Goal: Transaction & Acquisition: Purchase product/service

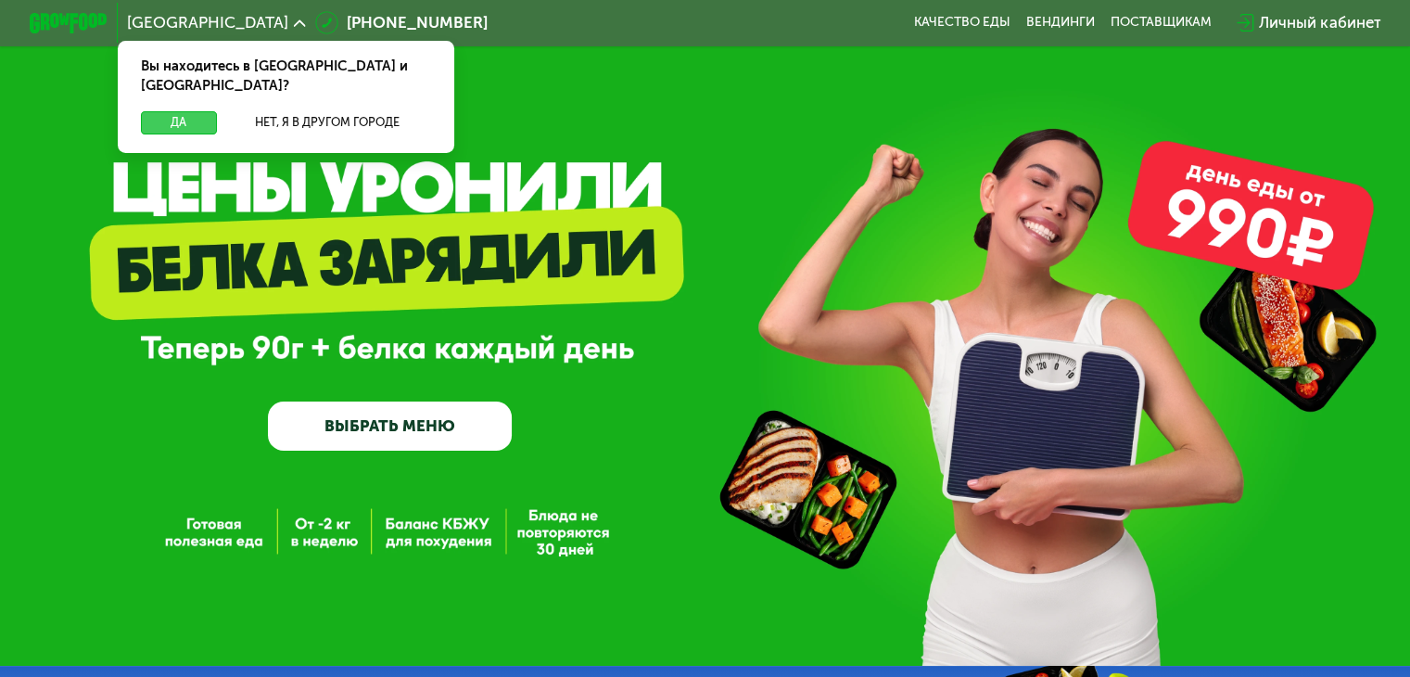
click at [171, 111] on button "Да" at bounding box center [178, 122] width 75 height 23
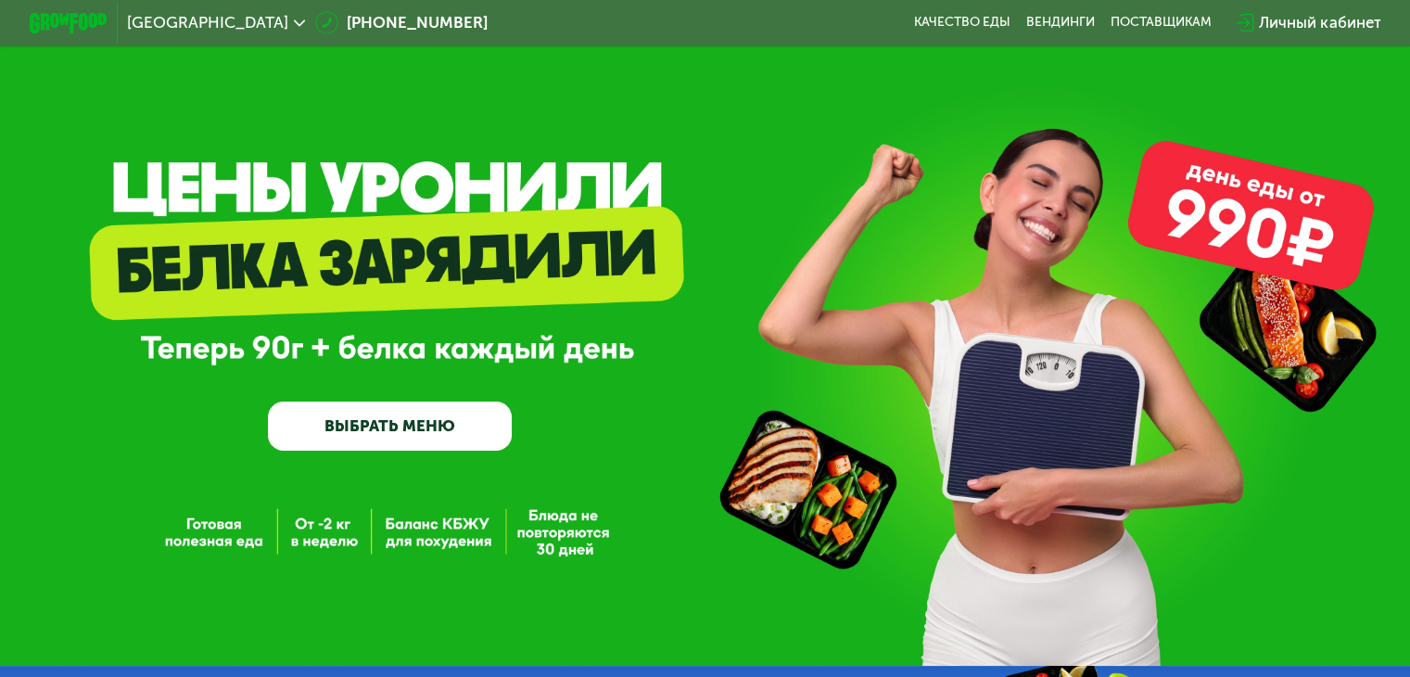
click at [429, 425] on link "ВЫБРАТЬ МЕНЮ" at bounding box center [390, 425] width 244 height 49
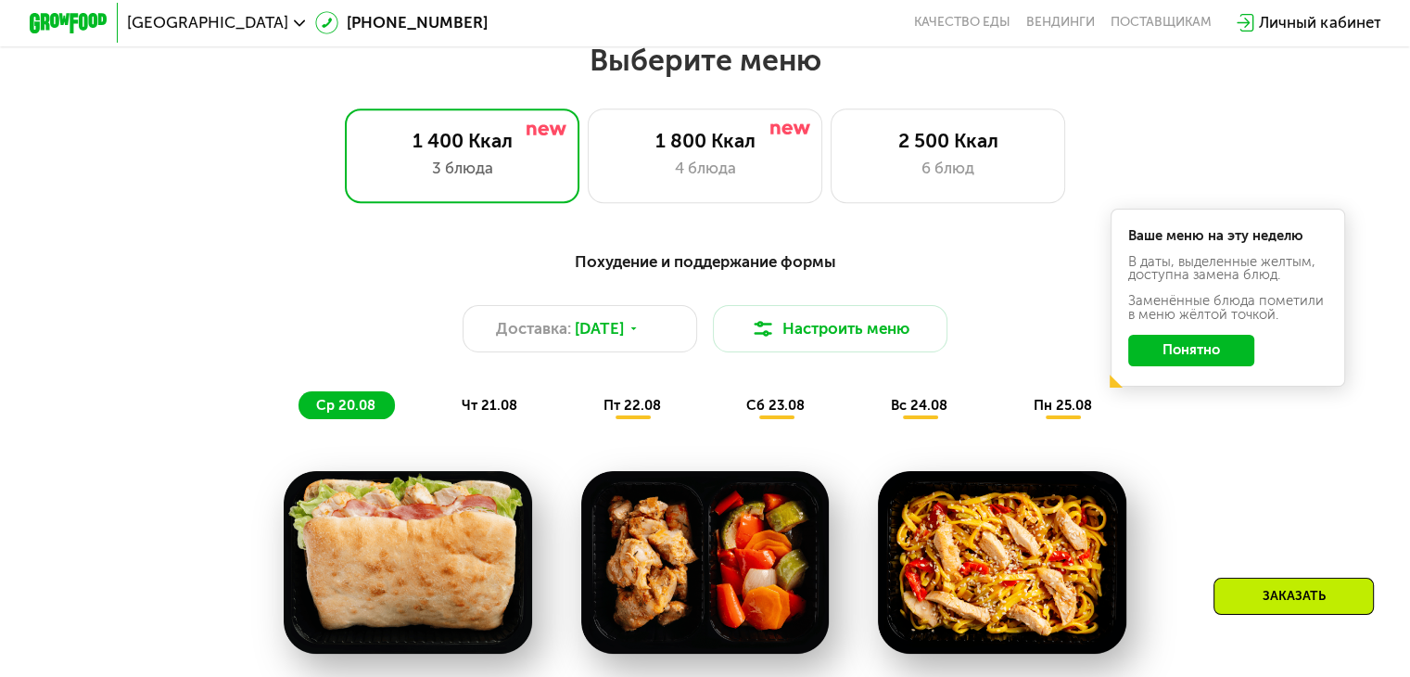
scroll to position [834, 0]
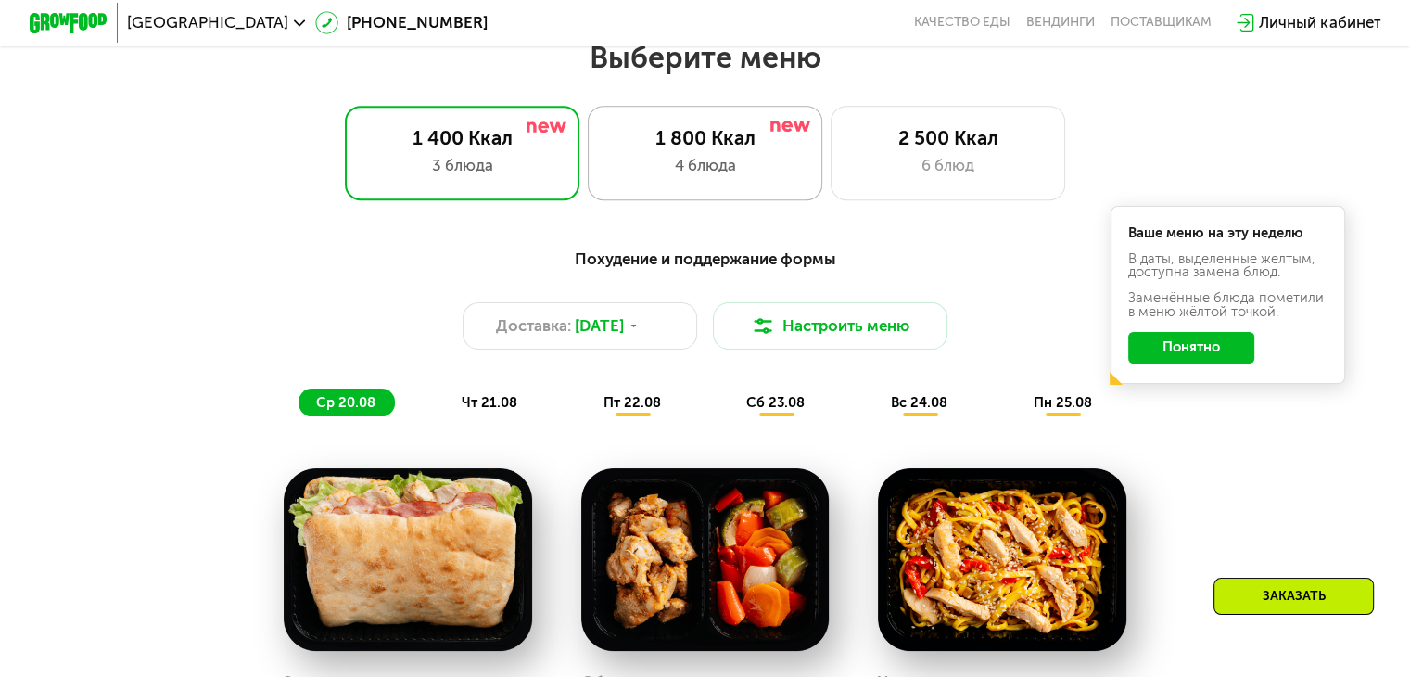
click at [764, 142] on div "1 800 Ккал" at bounding box center [705, 137] width 194 height 23
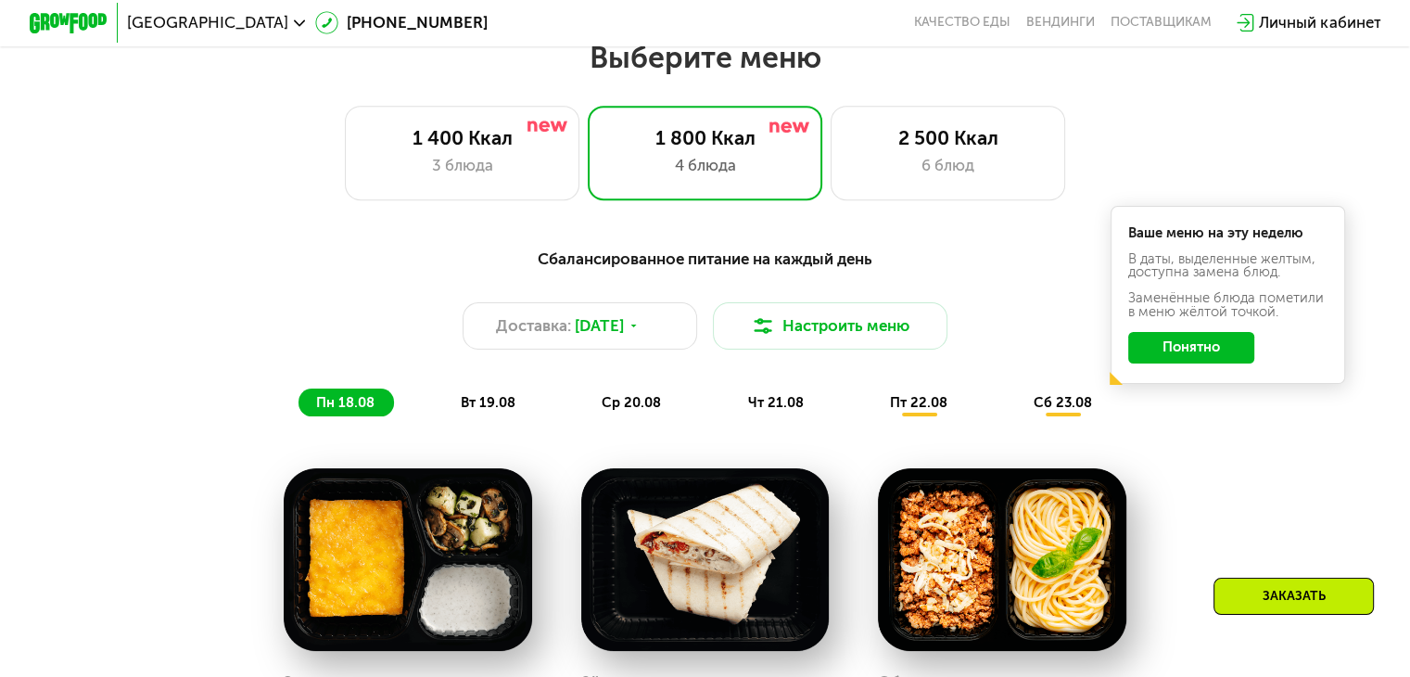
click at [1238, 362] on button "Понятно" at bounding box center [1191, 348] width 126 height 32
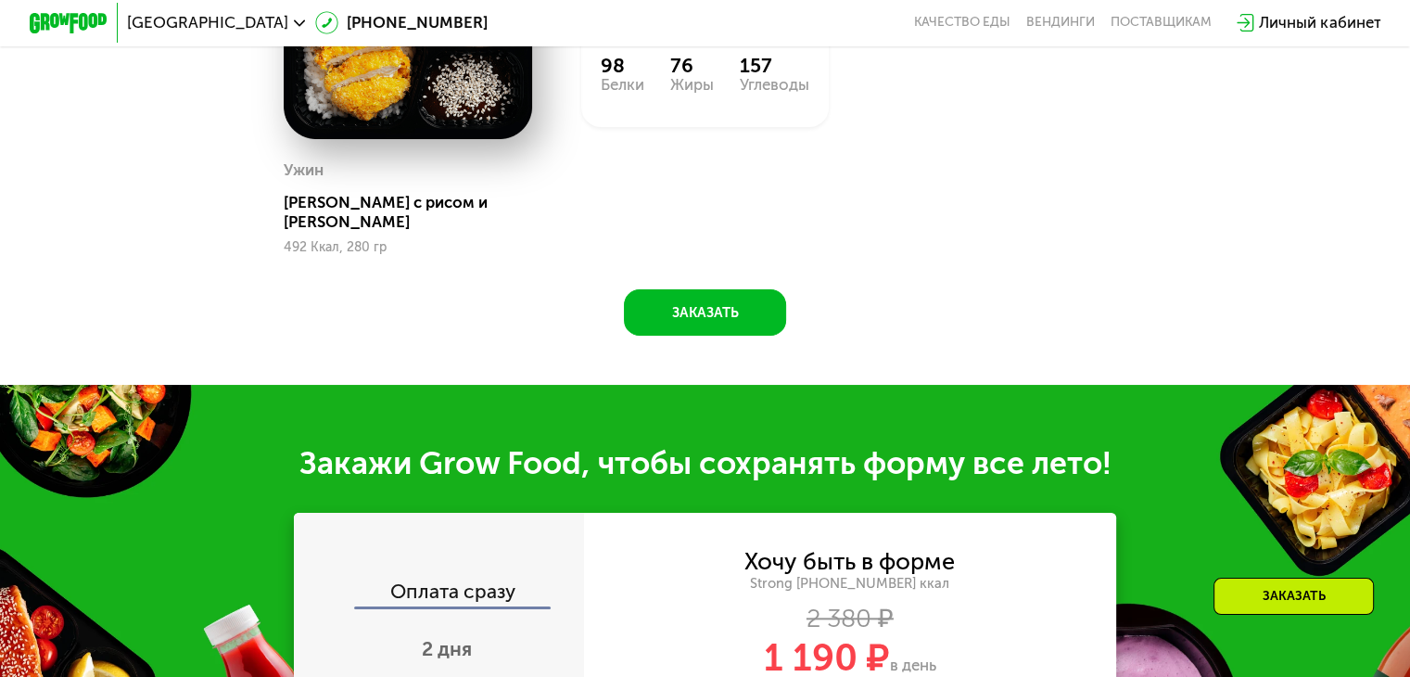
scroll to position [2039, 0]
